Goal: Information Seeking & Learning: Check status

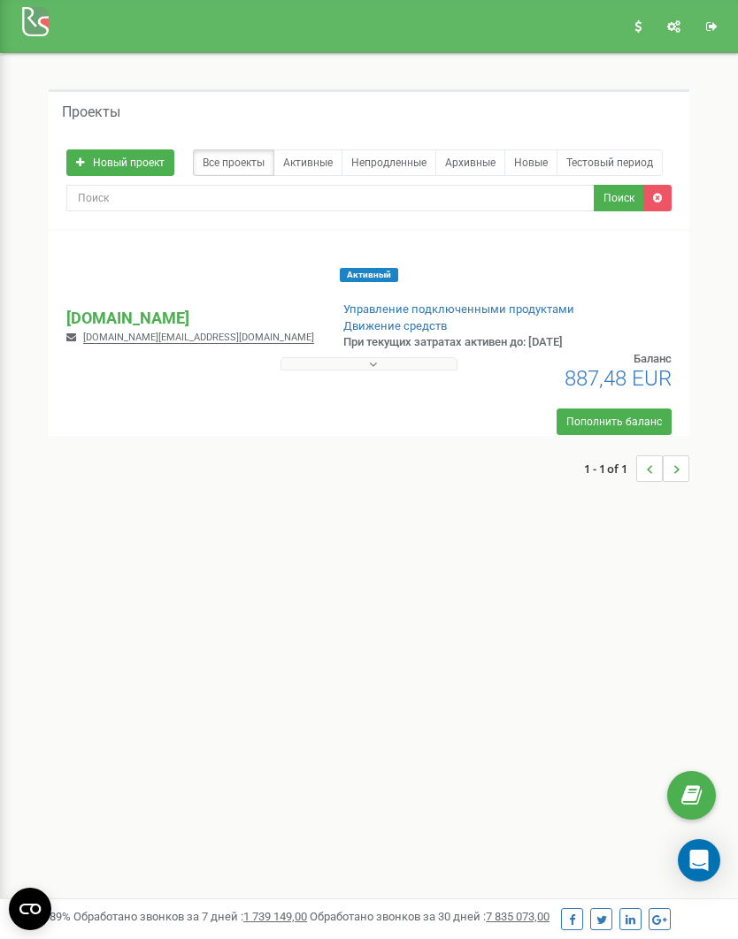
click at [117, 322] on p "[DOMAIN_NAME]" at bounding box center [190, 318] width 248 height 23
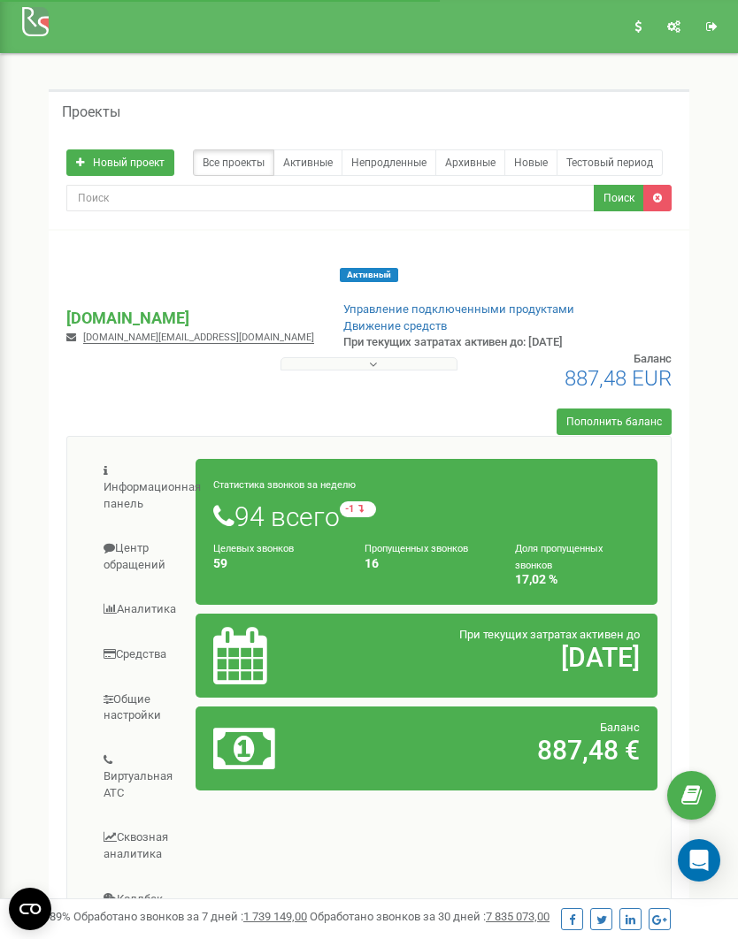
click at [524, 777] on div "Информационная панель Центр обращений Аналитика Средства" at bounding box center [368, 800] width 605 height 729
click at [115, 310] on p "[DOMAIN_NAME]" at bounding box center [190, 318] width 248 height 23
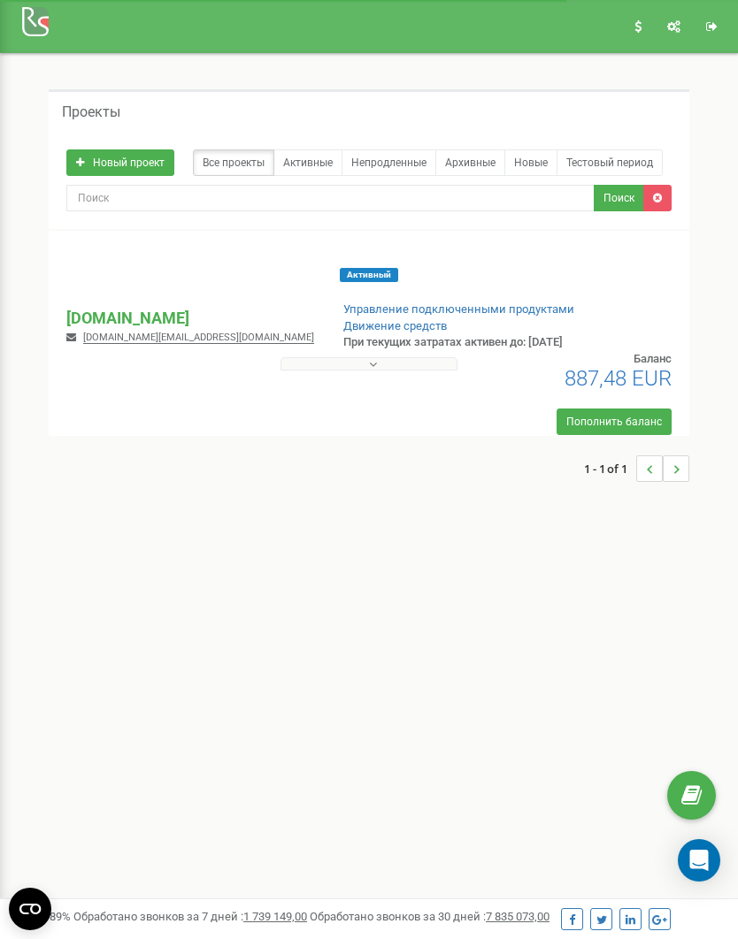
click at [85, 311] on p "[DOMAIN_NAME]" at bounding box center [190, 318] width 248 height 23
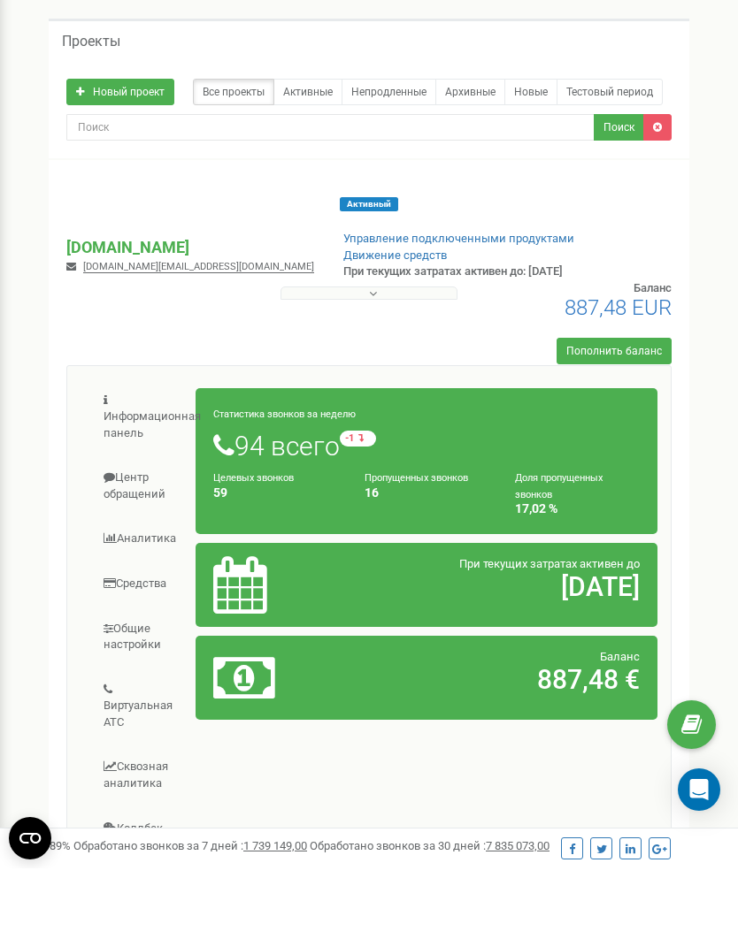
scroll to position [24, 0]
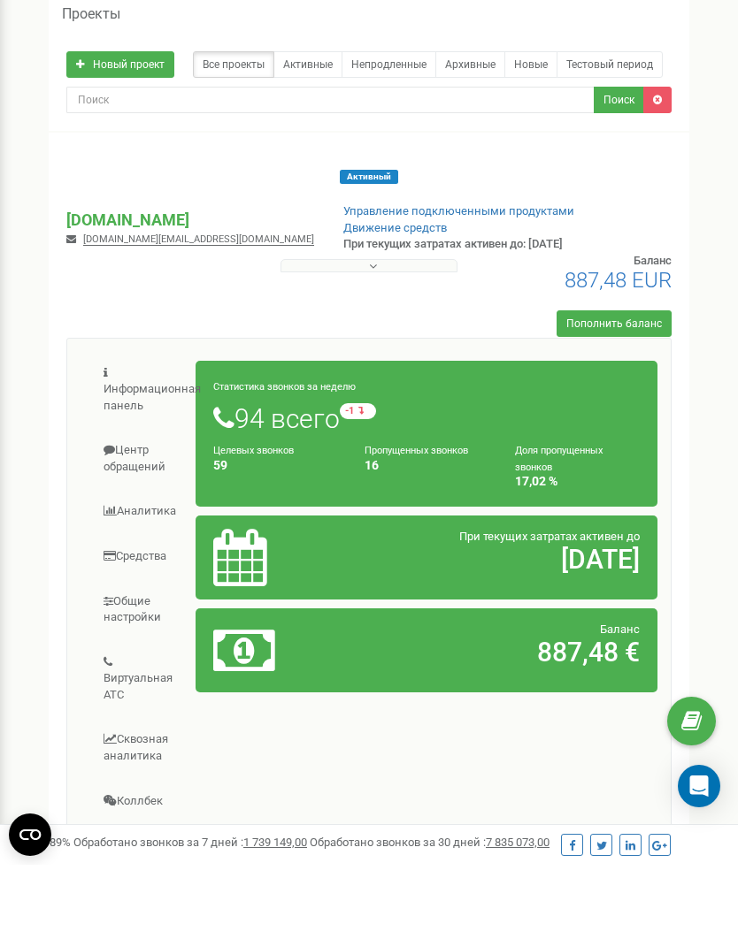
click at [112, 426] on link "Информационная панель" at bounding box center [138, 464] width 116 height 76
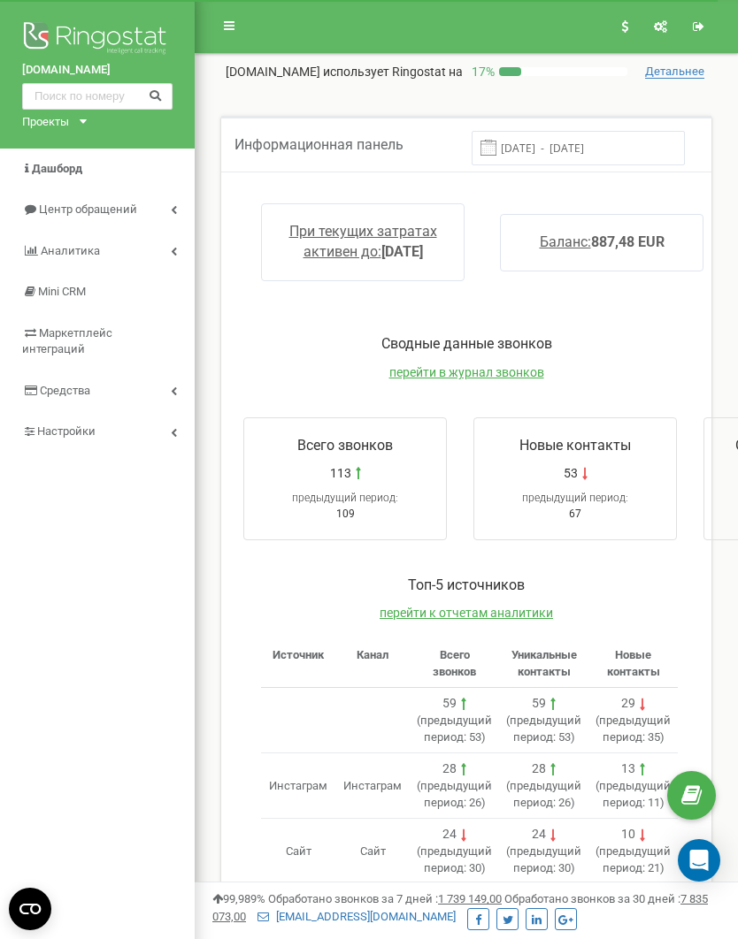
click at [37, 210] on span "Центр обращений" at bounding box center [79, 210] width 115 height 17
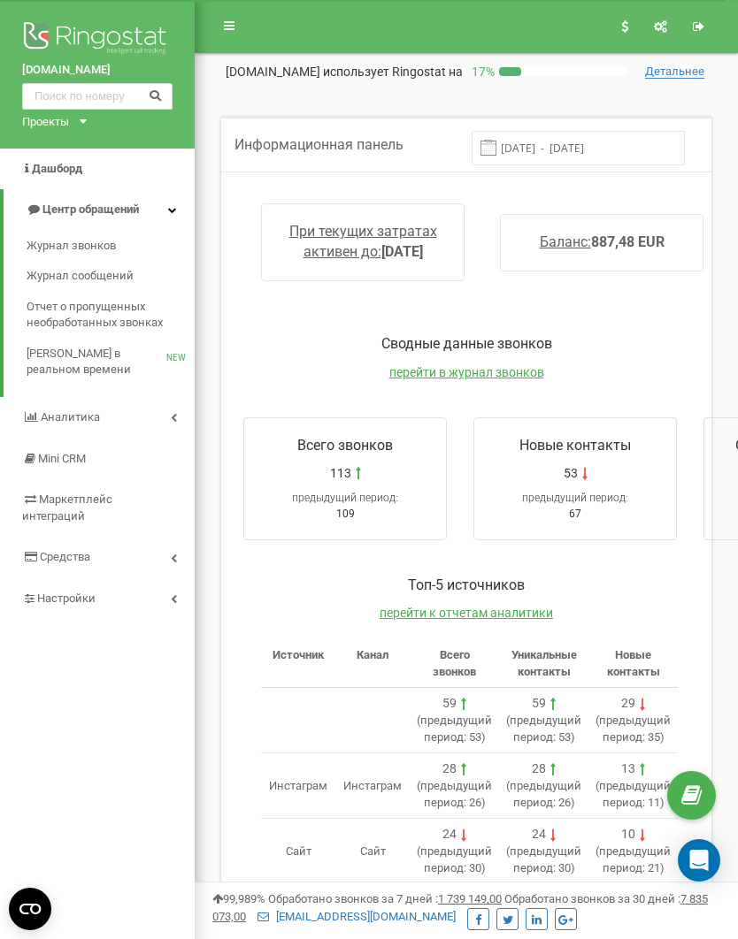
click at [38, 241] on span "Журнал звонков" at bounding box center [71, 246] width 89 height 17
click at [44, 402] on link "Аналитика" at bounding box center [97, 418] width 195 height 42
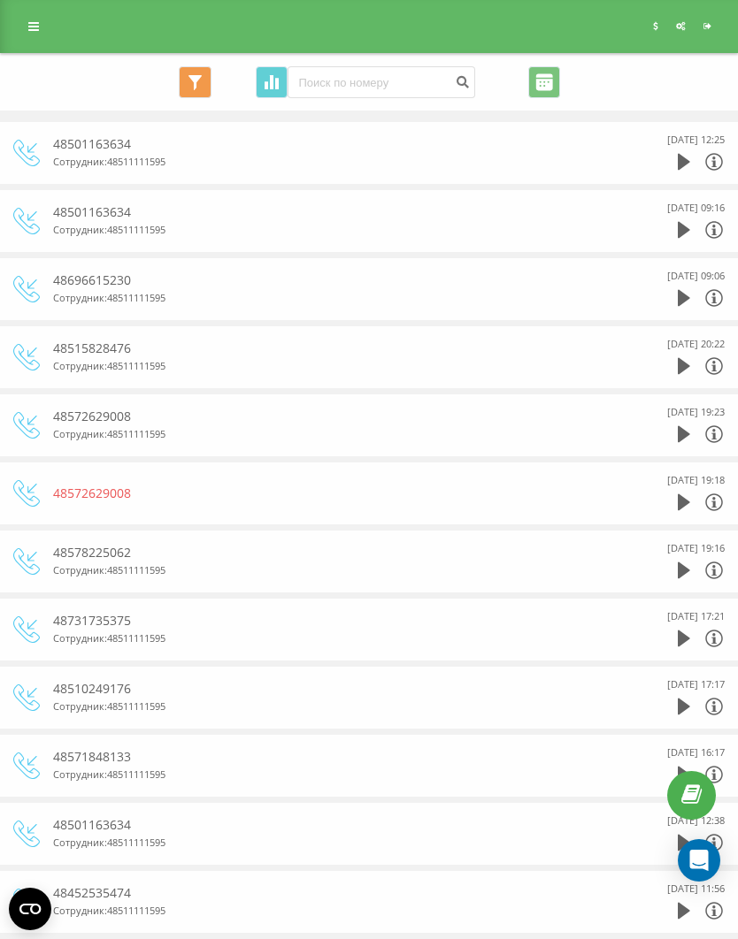
click at [30, 32] on icon at bounding box center [33, 26] width 11 height 12
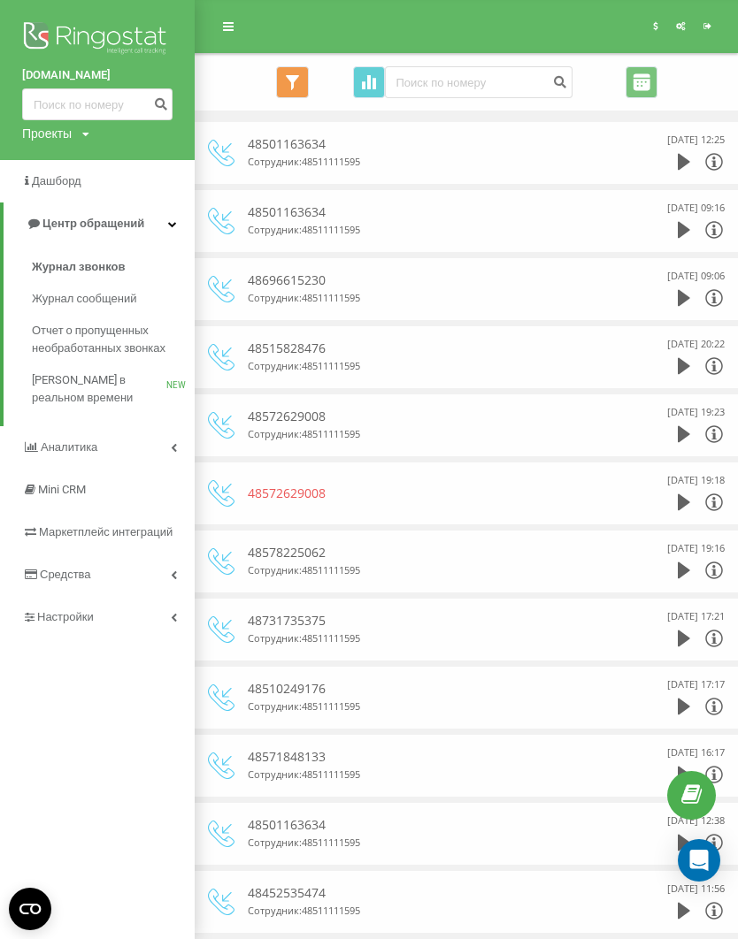
click at [76, 440] on span "Аналитика" at bounding box center [69, 446] width 57 height 13
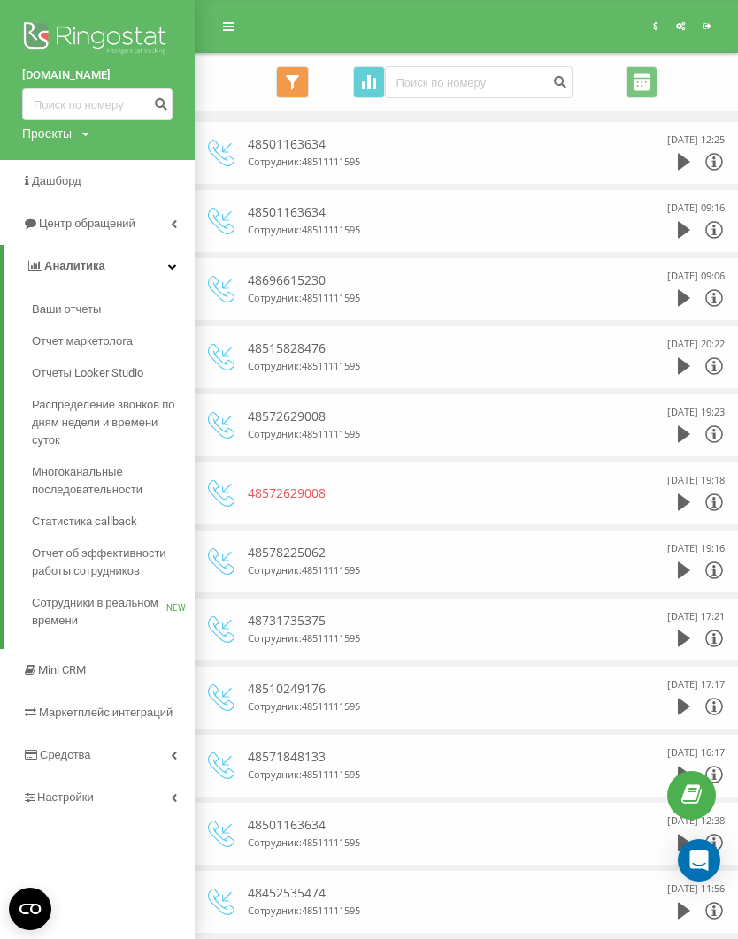
click at [48, 333] on span "Отчет маркетолога" at bounding box center [82, 342] width 101 height 18
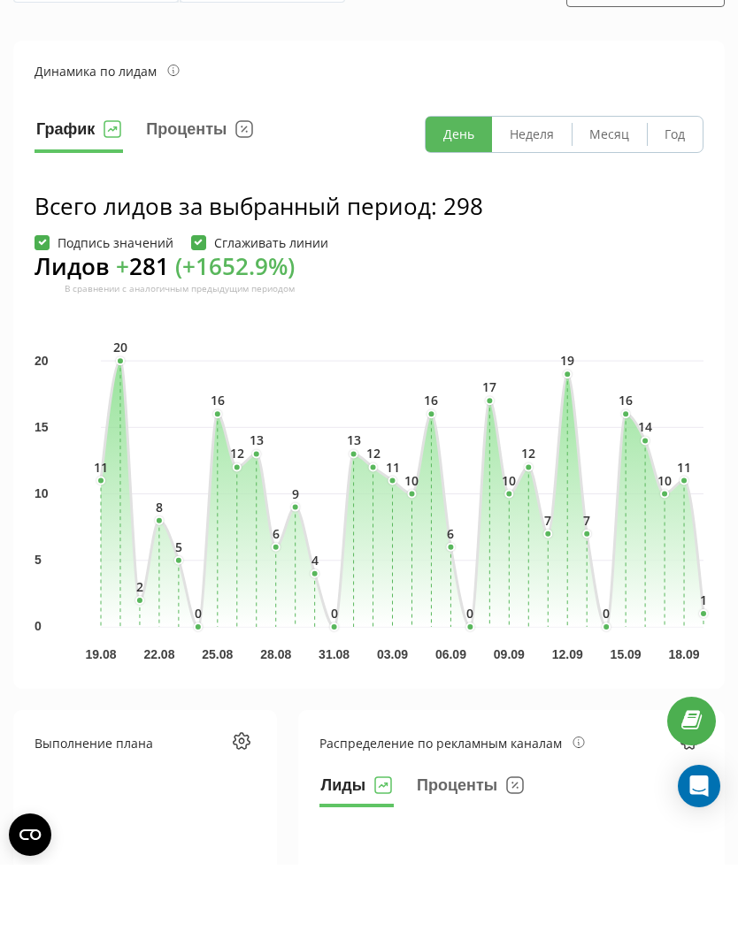
scroll to position [29, 0]
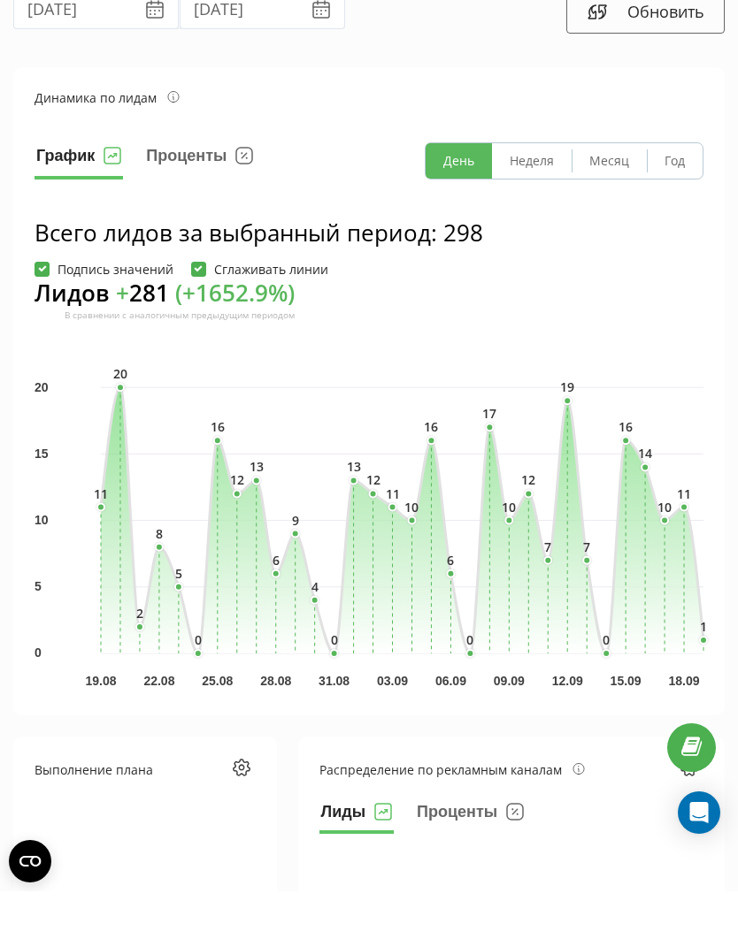
click at [604, 191] on button "Месяц" at bounding box center [608, 208] width 75 height 35
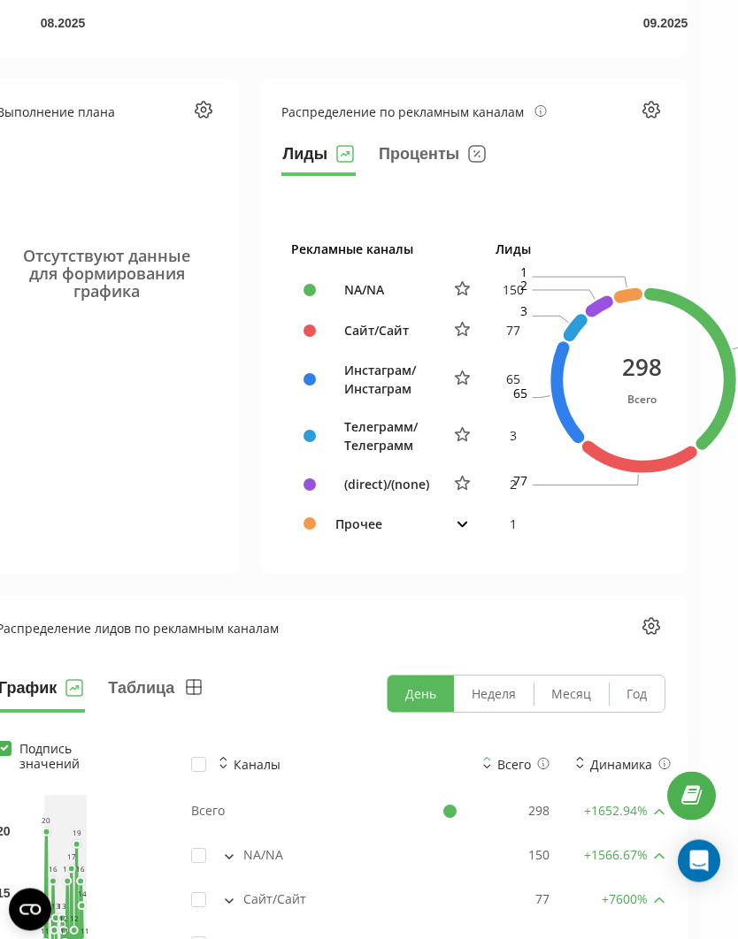
scroll to position [730, 38]
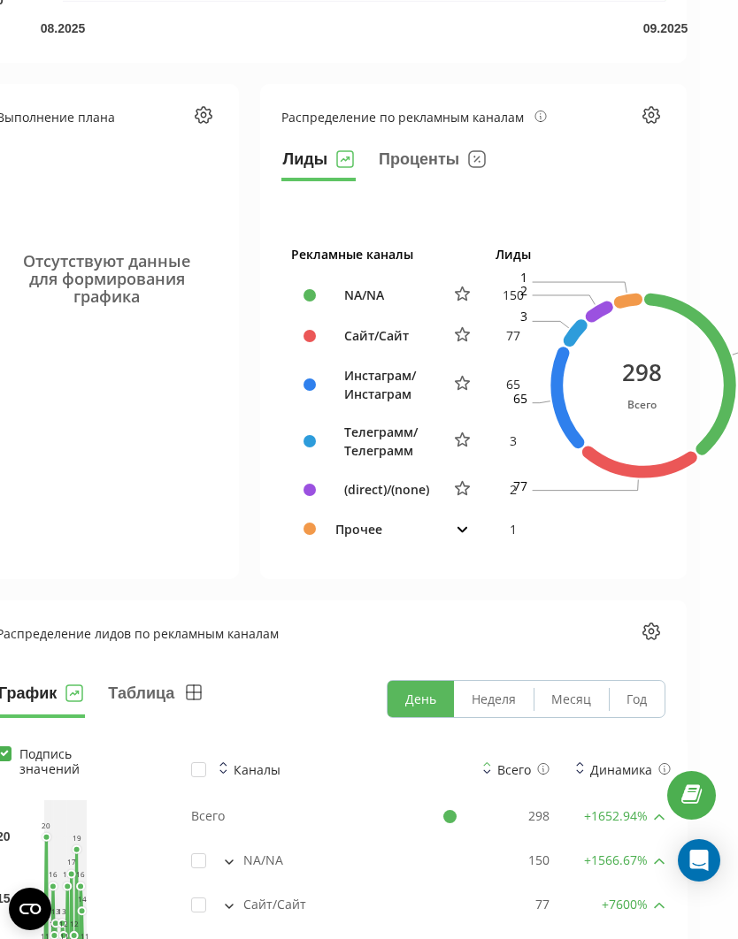
click at [410, 157] on button "Проценты" at bounding box center [432, 163] width 111 height 35
click at [297, 161] on button "Лиды" at bounding box center [318, 163] width 75 height 35
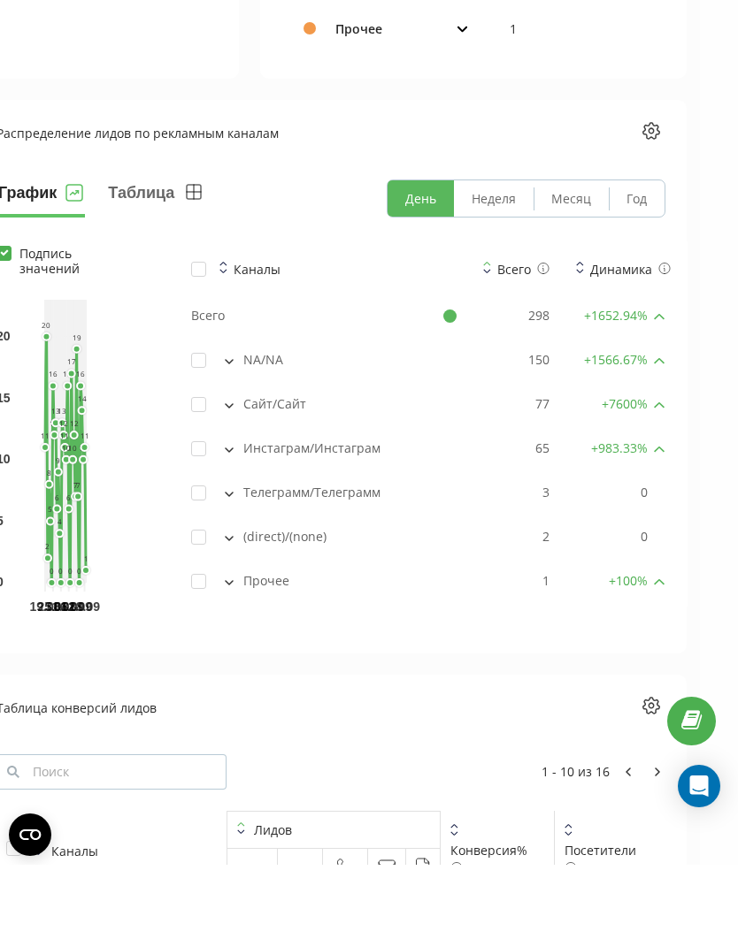
scroll to position [1230, 0]
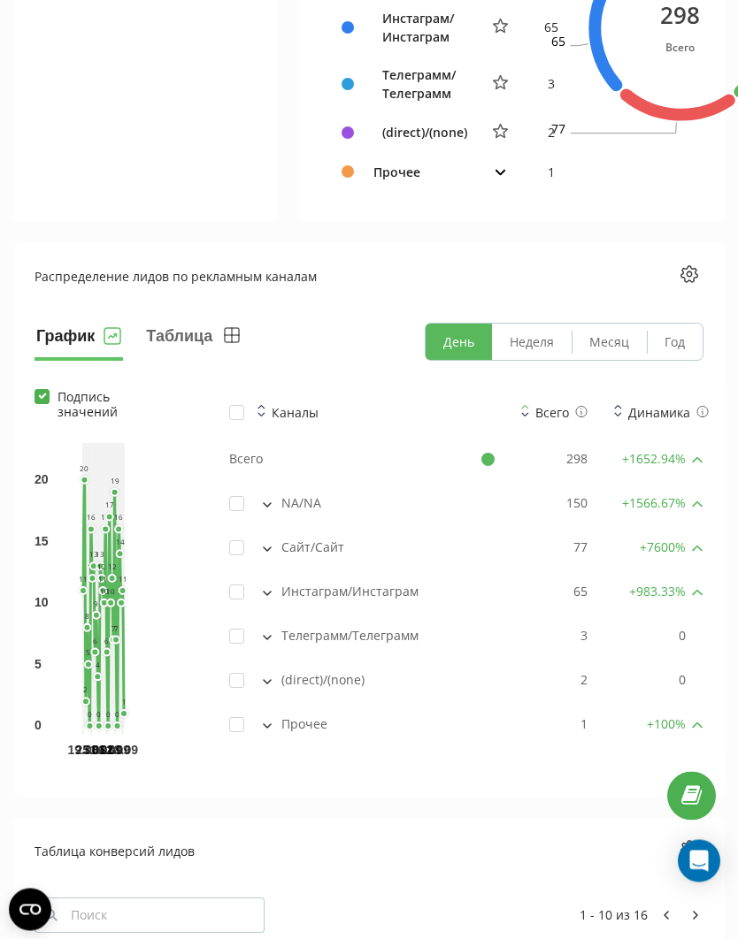
scroll to position [1086, 0]
click at [599, 335] on button "Месяц" at bounding box center [608, 343] width 75 height 36
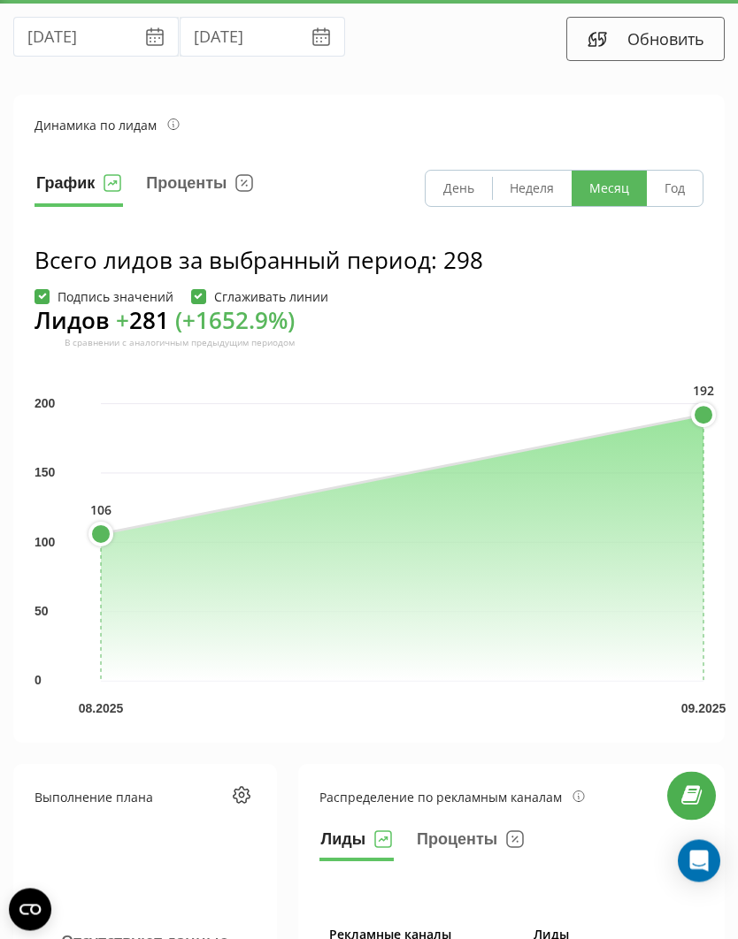
scroll to position [0, 0]
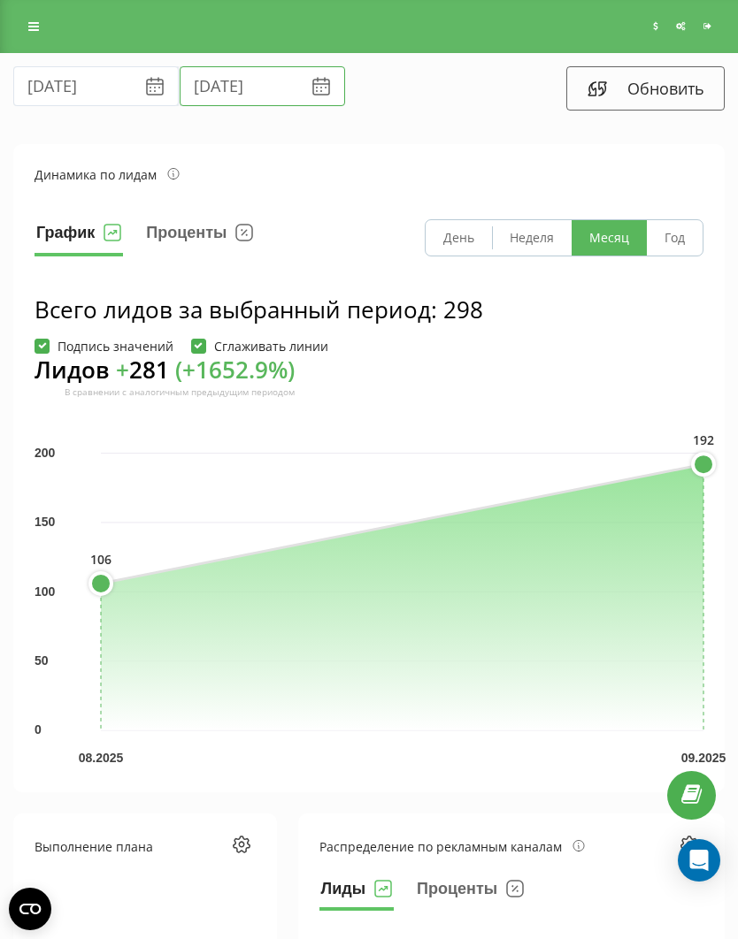
click at [180, 83] on input "19.09.2025" at bounding box center [262, 86] width 165 height 40
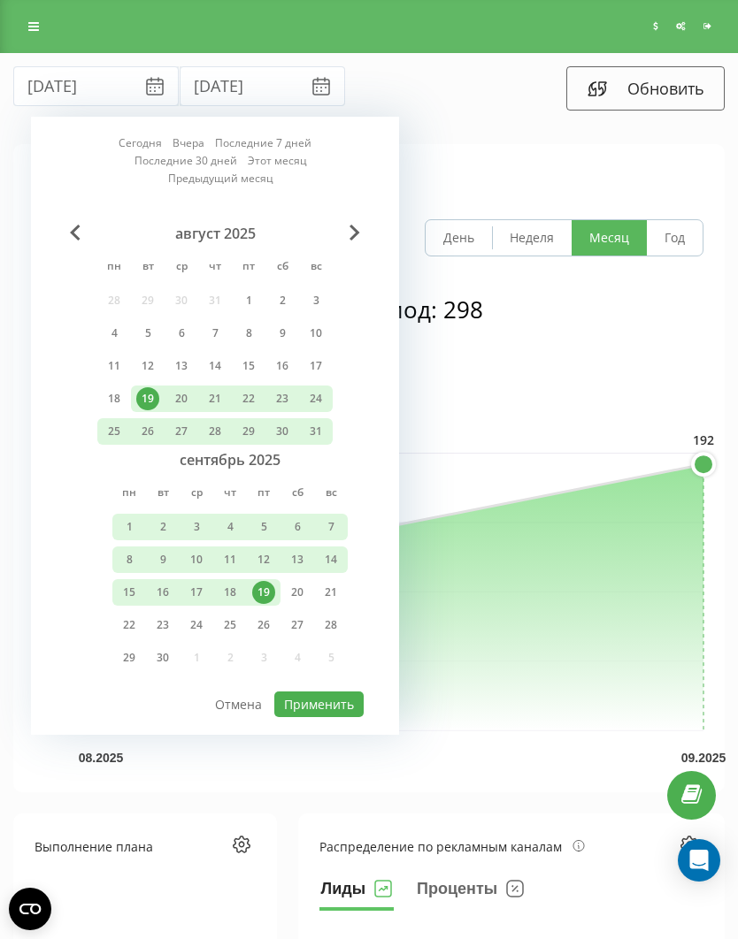
click at [133, 516] on div "1" at bounding box center [129, 527] width 23 height 23
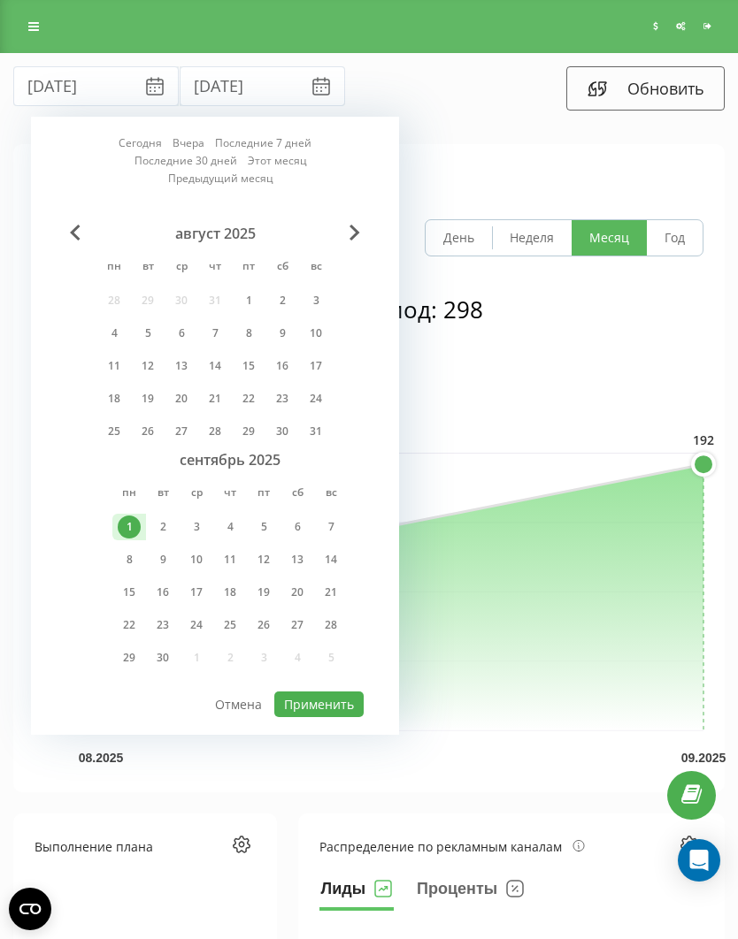
click at [264, 581] on div "19" at bounding box center [263, 592] width 23 height 23
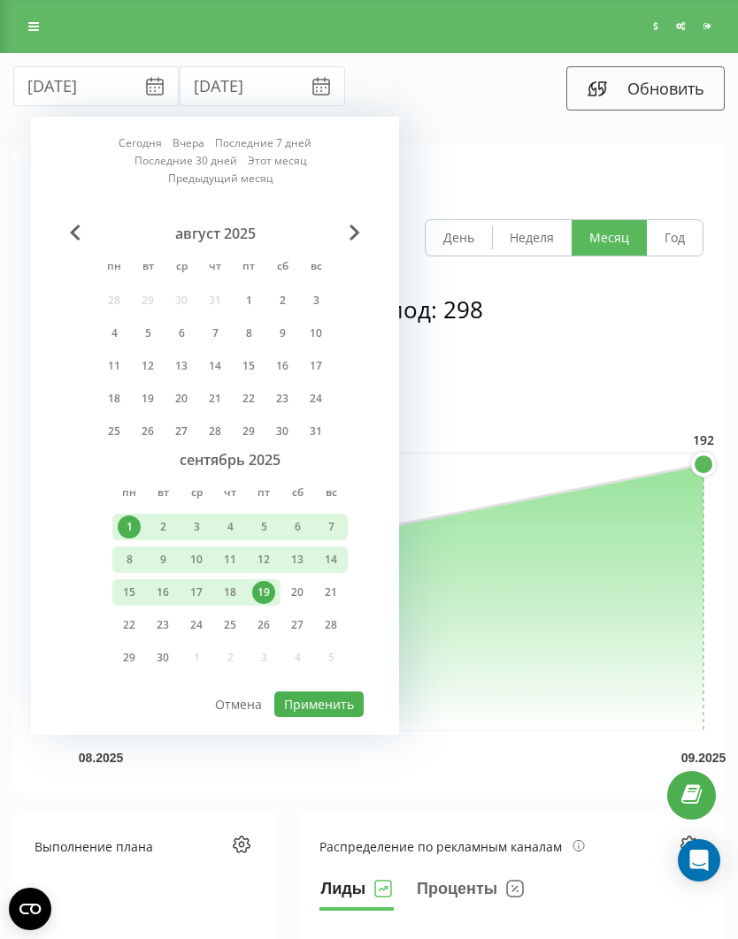
click at [304, 692] on button "Применить" at bounding box center [318, 705] width 89 height 26
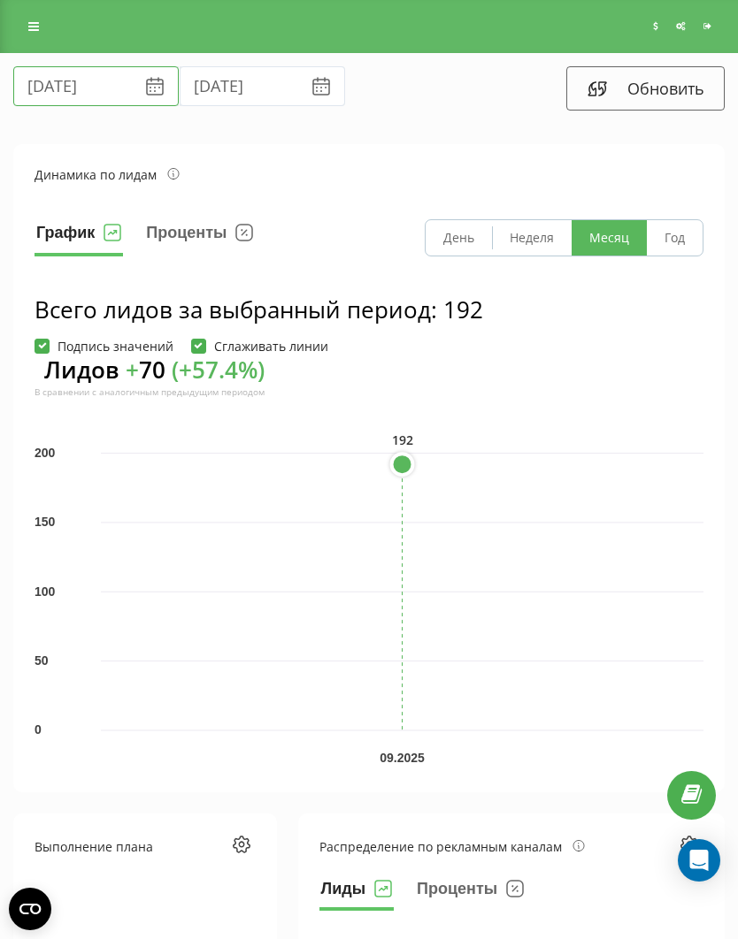
click at [50, 86] on input "01.09.2025" at bounding box center [95, 86] width 165 height 40
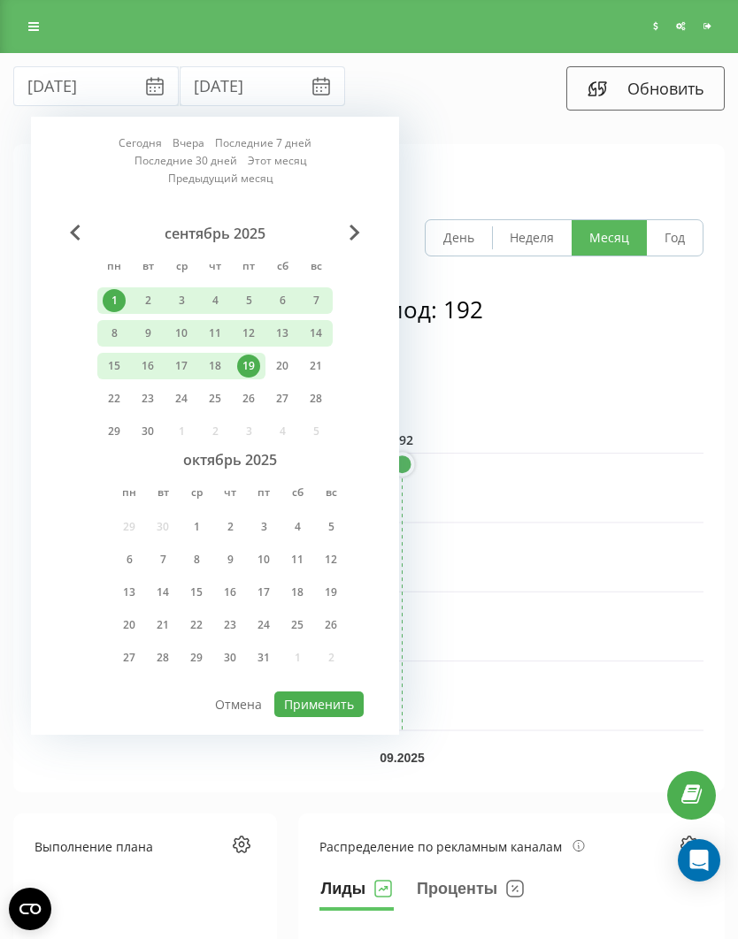
click at [19, 295] on section "Динамика по лидам График Проценты День Неделя Месяц Год Всего лидов за выбранны…" at bounding box center [368, 468] width 711 height 648
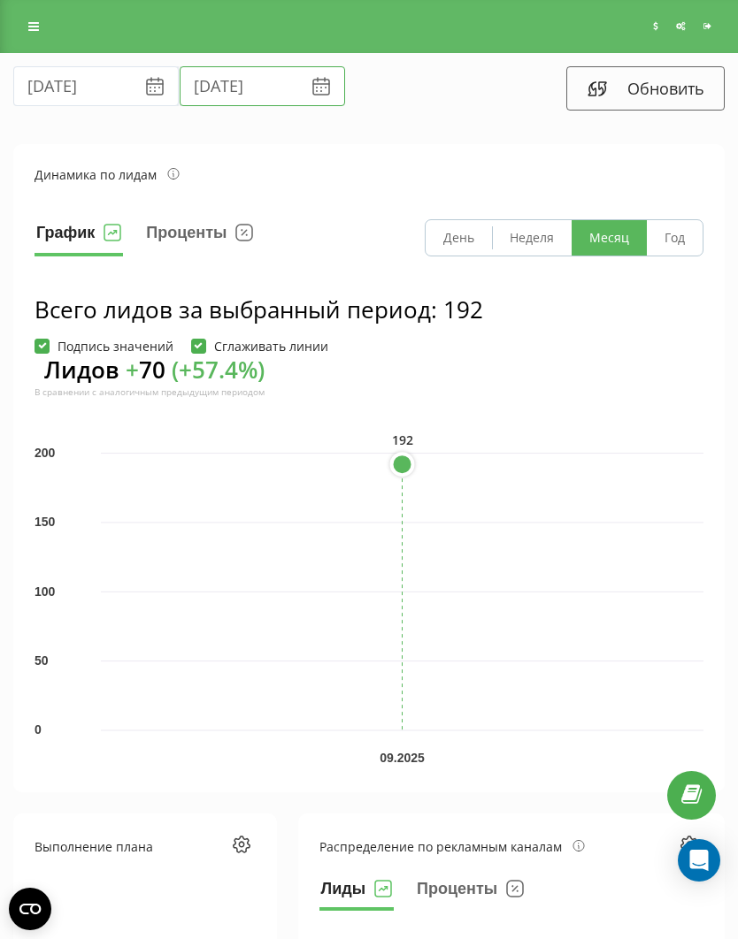
click at [185, 85] on input "19.09.2025" at bounding box center [262, 86] width 165 height 40
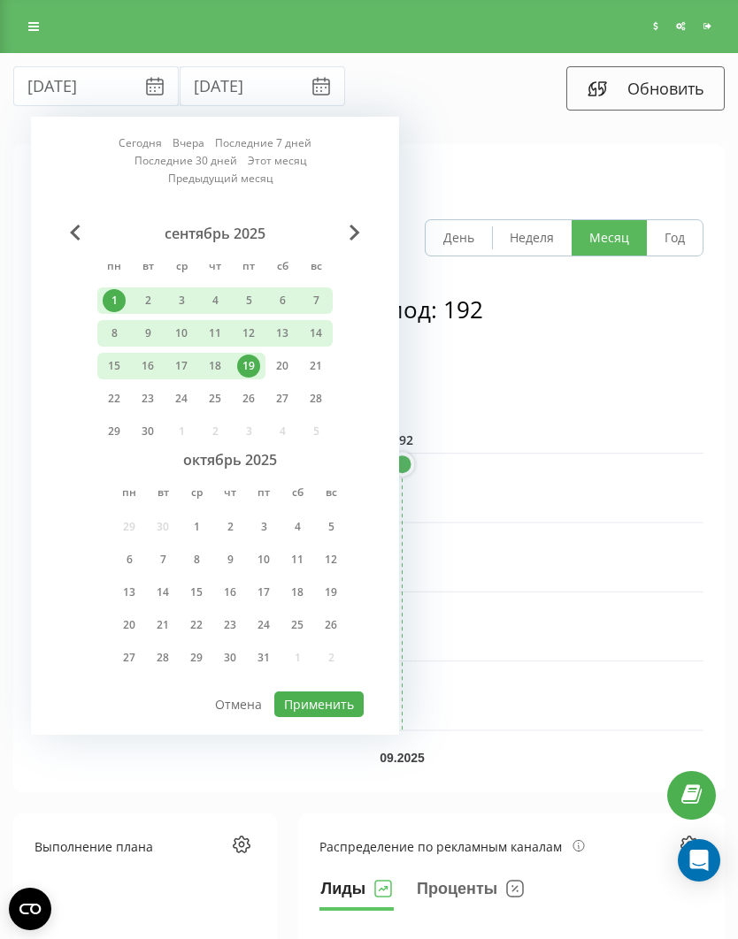
click at [78, 225] on span "Previous Month" at bounding box center [75, 233] width 11 height 16
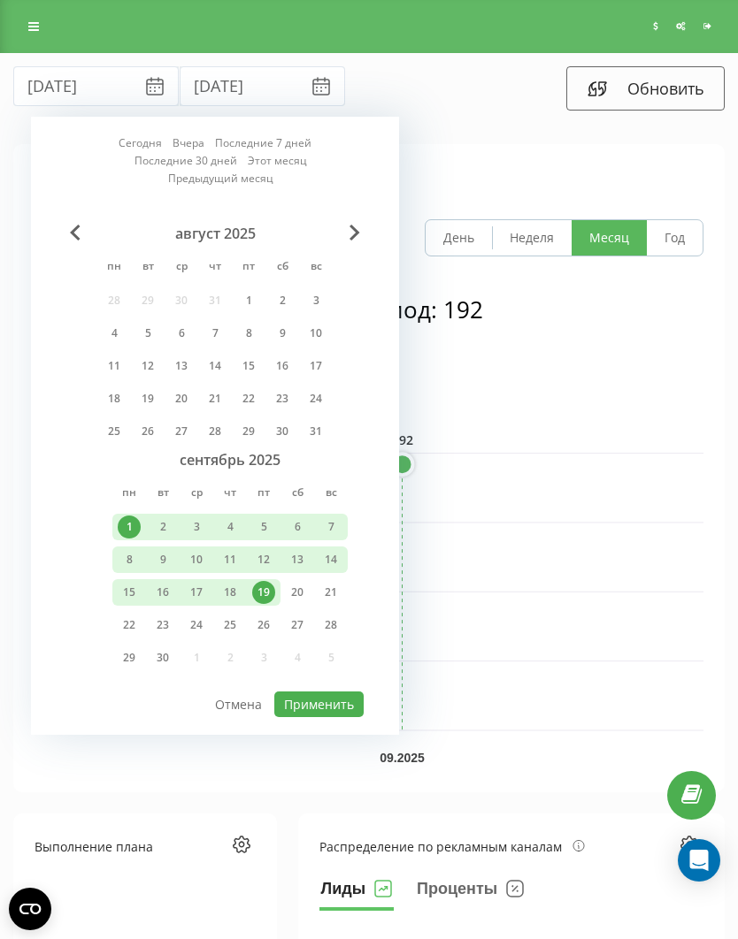
click at [245, 289] on div "1" at bounding box center [248, 300] width 23 height 23
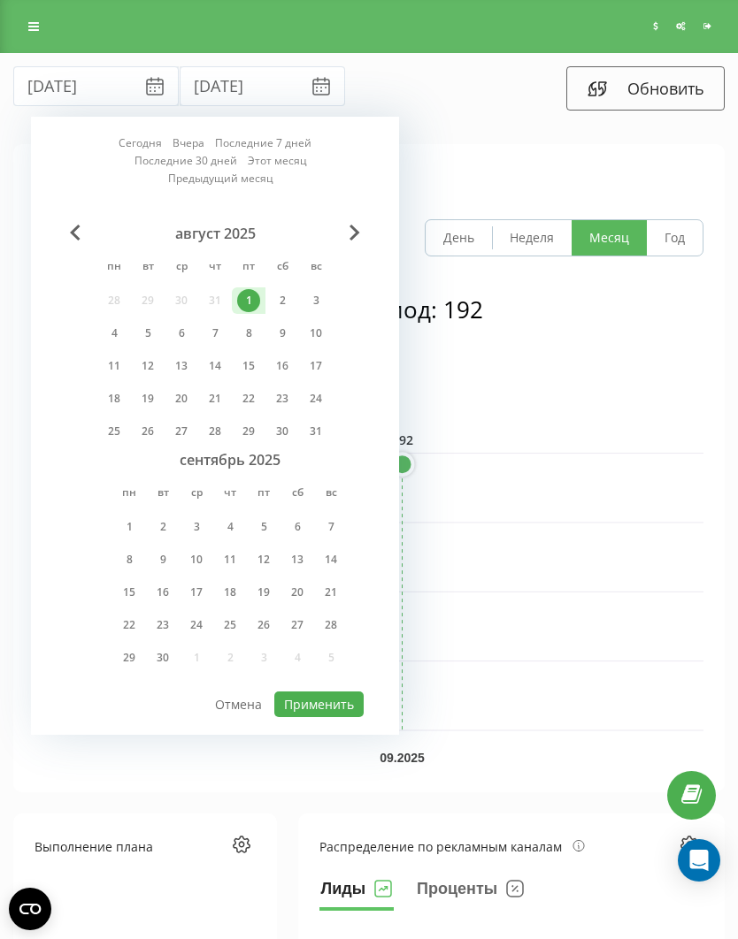
click at [149, 387] on div "19" at bounding box center [147, 398] width 23 height 23
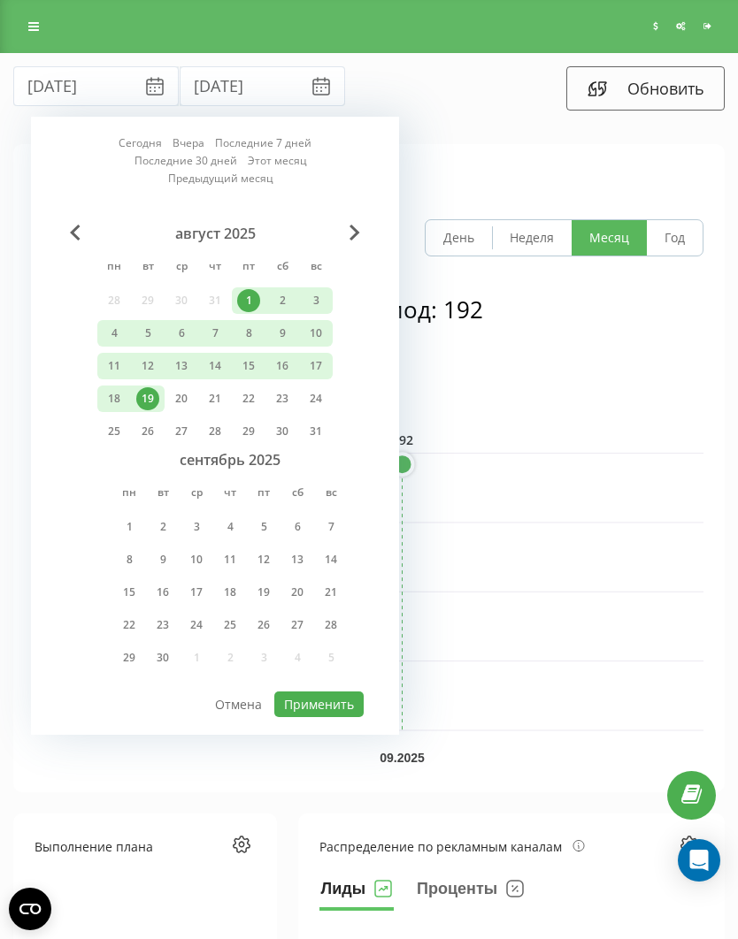
click at [304, 692] on button "Применить" at bounding box center [318, 705] width 89 height 26
type input "01.08.2025"
type input "19.08.2025"
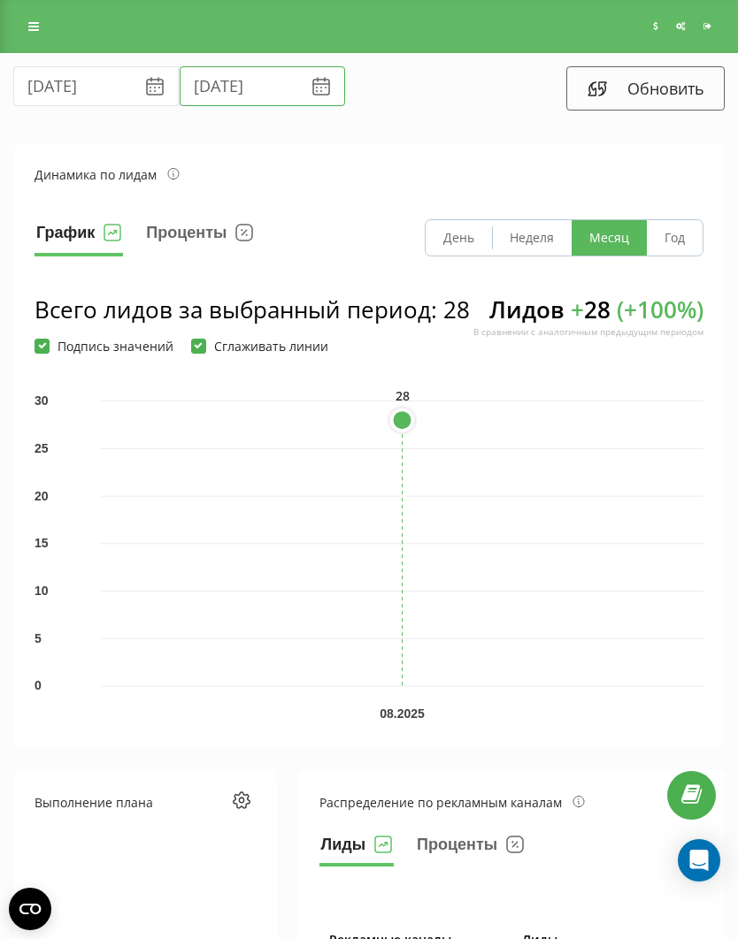
click at [184, 74] on input "19.08.2025" at bounding box center [262, 86] width 165 height 40
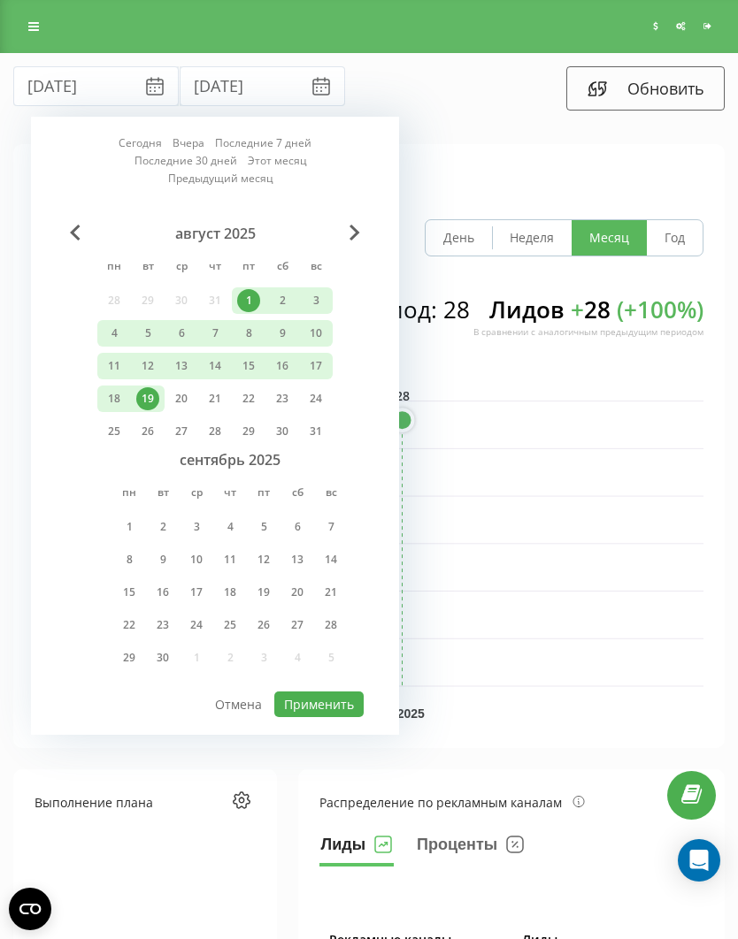
click at [131, 516] on div "1" at bounding box center [129, 527] width 23 height 23
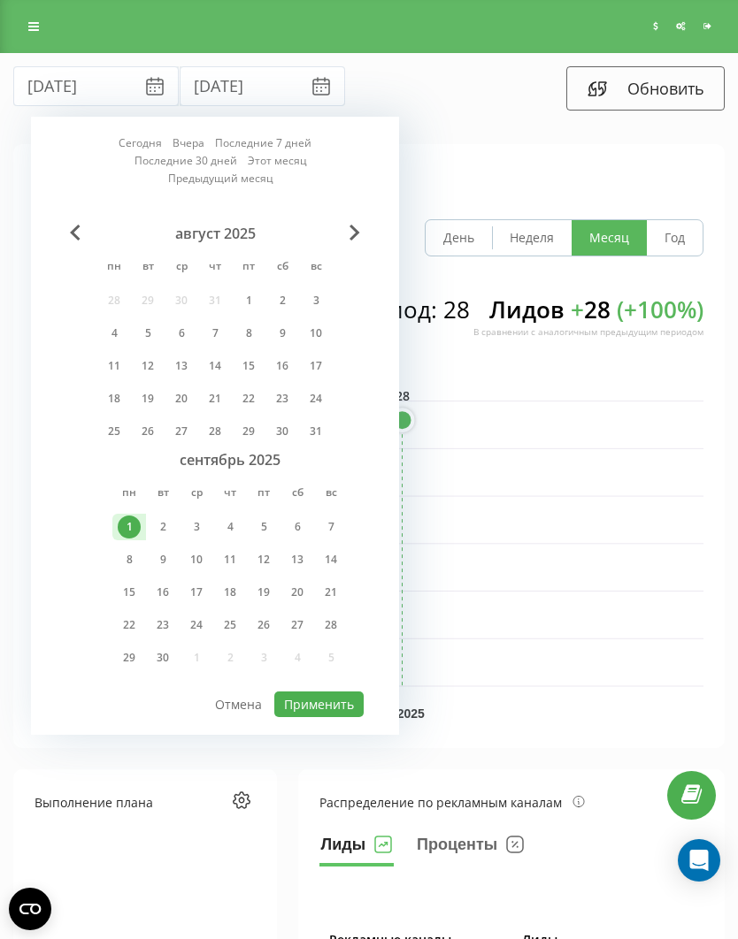
click at [263, 581] on div "19" at bounding box center [263, 592] width 23 height 23
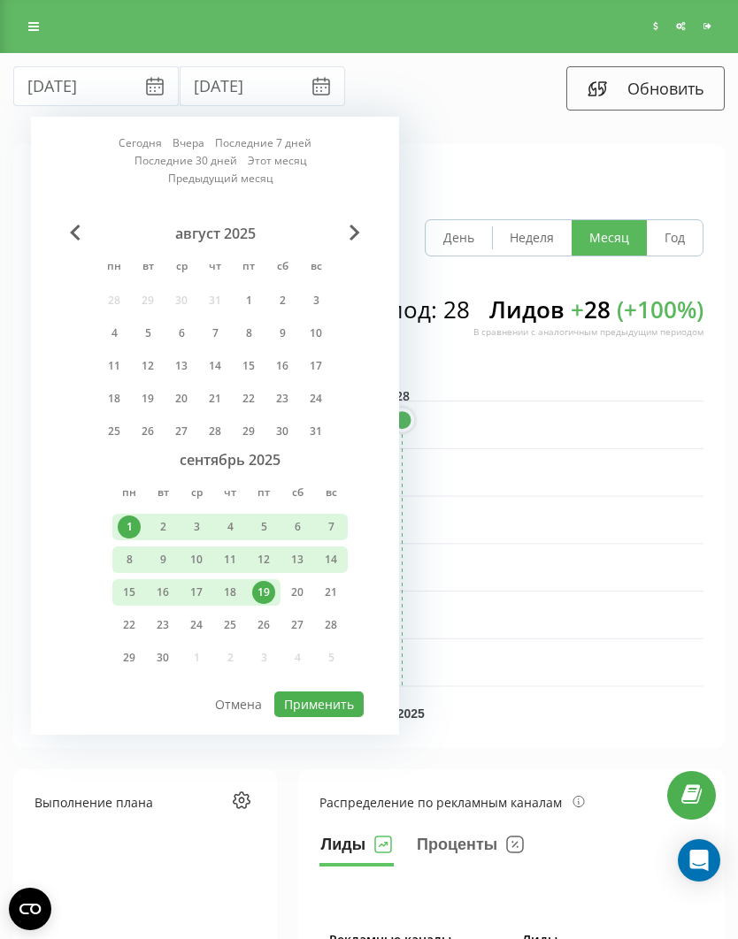
click at [318, 692] on button "Применить" at bounding box center [318, 705] width 89 height 26
type input "01.09.2025"
type input "19.09.2025"
